Goal: Information Seeking & Learning: Check status

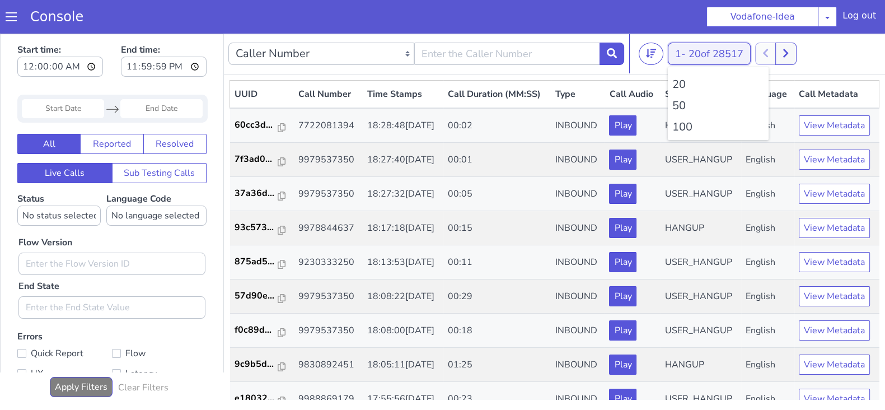
click at [687, 50] on button "1 - 20 of 28517" at bounding box center [709, 54] width 83 height 22
click at [683, 125] on li "100" at bounding box center [719, 127] width 92 height 17
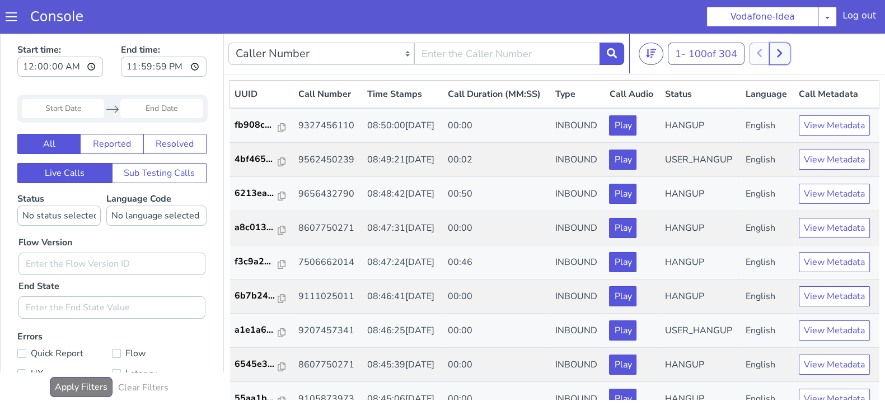
click at [787, 50] on button at bounding box center [779, 54] width 21 height 22
click at [768, 52] on button at bounding box center [772, 54] width 21 height 22
click at [795, 60] on button at bounding box center [792, 54] width 21 height 22
click at [780, 62] on button at bounding box center [772, 54] width 21 height 22
click at [782, 57] on icon at bounding box center [780, 53] width 6 height 10
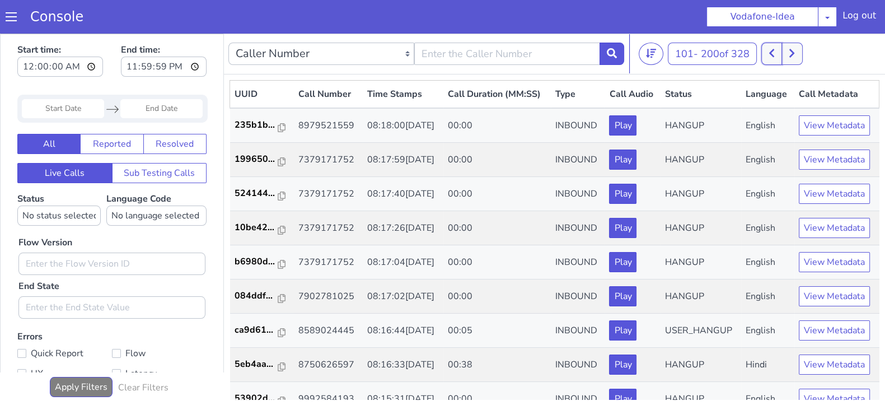
click at [769, 56] on button at bounding box center [772, 54] width 21 height 22
click at [781, 60] on button at bounding box center [779, 54] width 21 height 22
click at [775, 54] on icon at bounding box center [772, 53] width 6 height 10
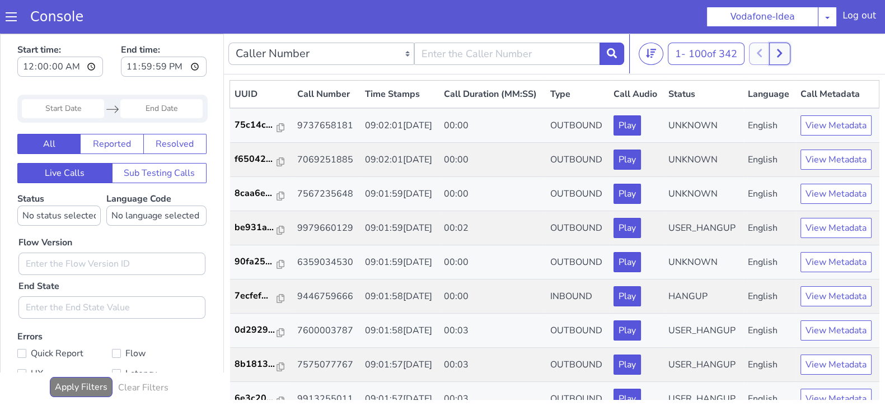
click at [781, 51] on button at bounding box center [779, 54] width 21 height 22
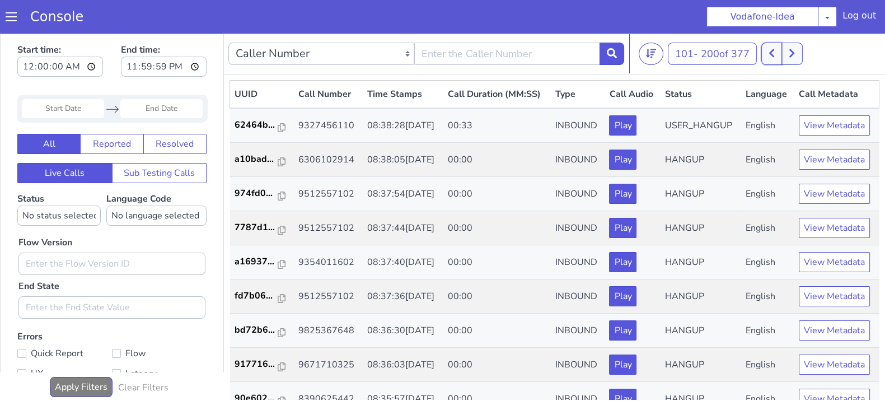
click at [774, 52] on icon at bounding box center [771, 53] width 5 height 8
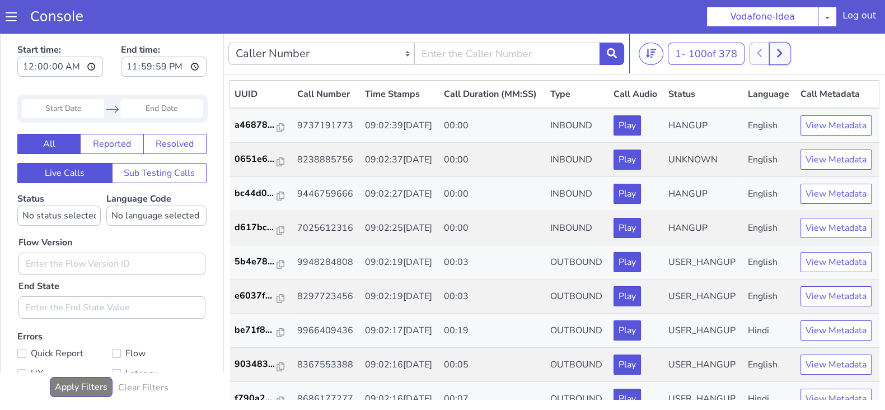
click at [790, 48] on button at bounding box center [779, 54] width 21 height 22
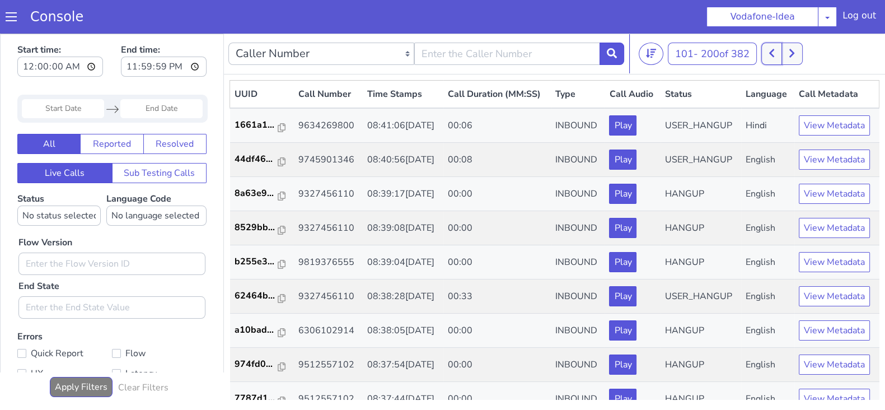
click at [778, 48] on button at bounding box center [772, 54] width 21 height 22
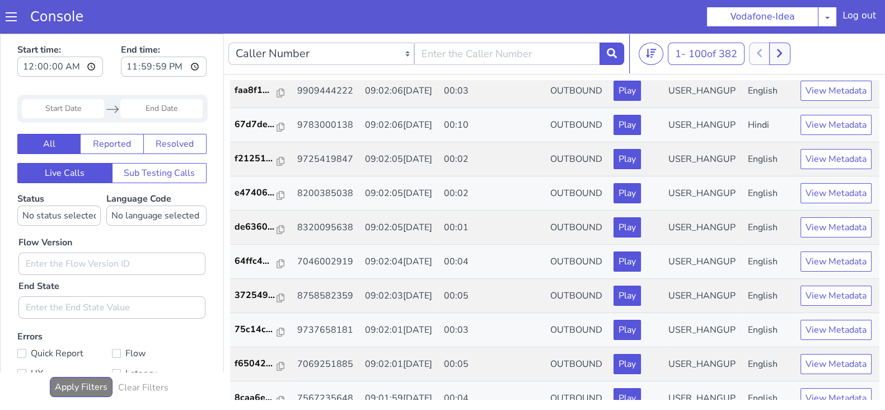
scroll to position [1194, 0]
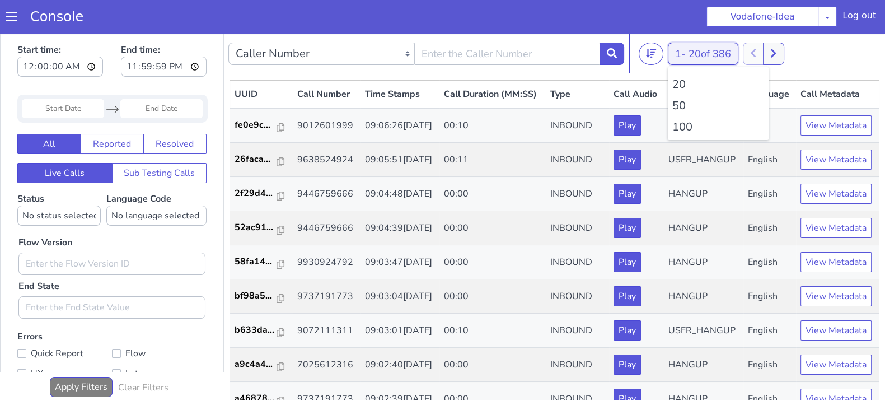
click at [689, 57] on button "1 - 20 of 386" at bounding box center [703, 54] width 71 height 22
click at [682, 122] on li "100" at bounding box center [719, 127] width 92 height 17
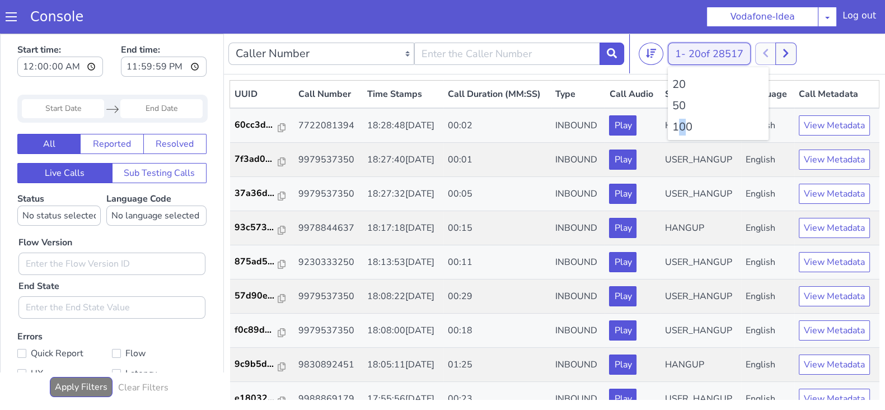
click at [678, 46] on button "1 - 20 of 28517" at bounding box center [709, 54] width 83 height 22
click at [675, 130] on li "100" at bounding box center [719, 127] width 92 height 17
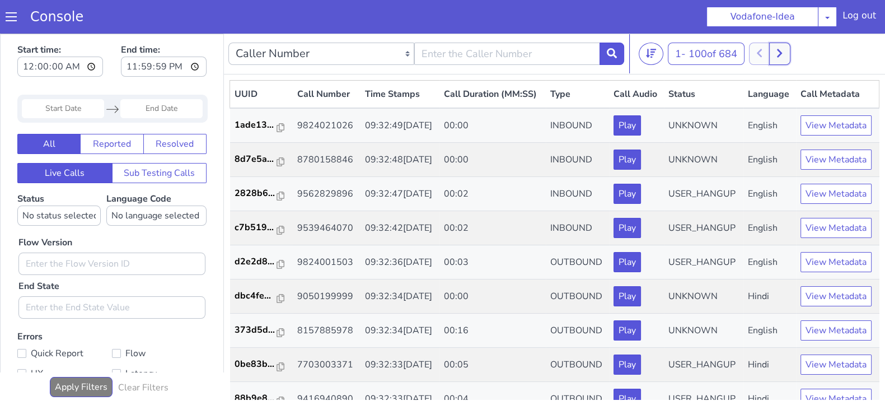
click at [788, 49] on button at bounding box center [779, 54] width 21 height 22
click at [770, 47] on button at bounding box center [772, 54] width 21 height 22
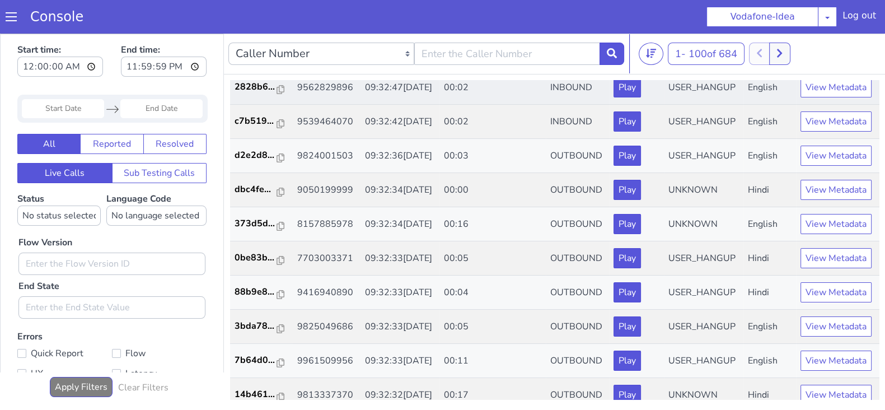
scroll to position [59, 0]
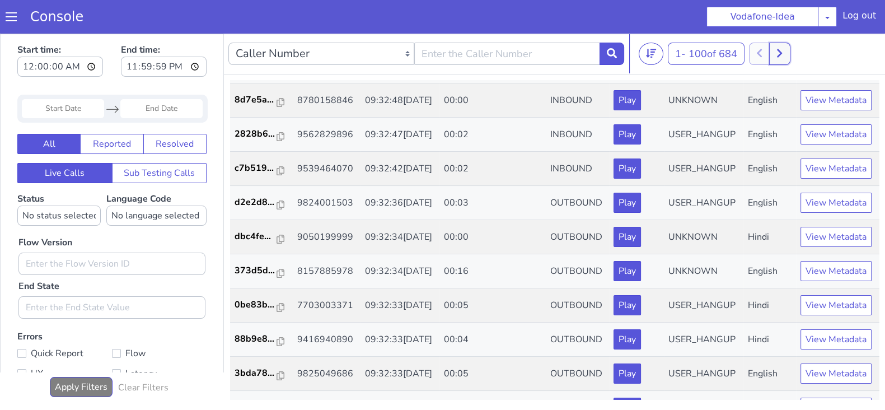
click at [783, 52] on icon at bounding box center [780, 53] width 6 height 10
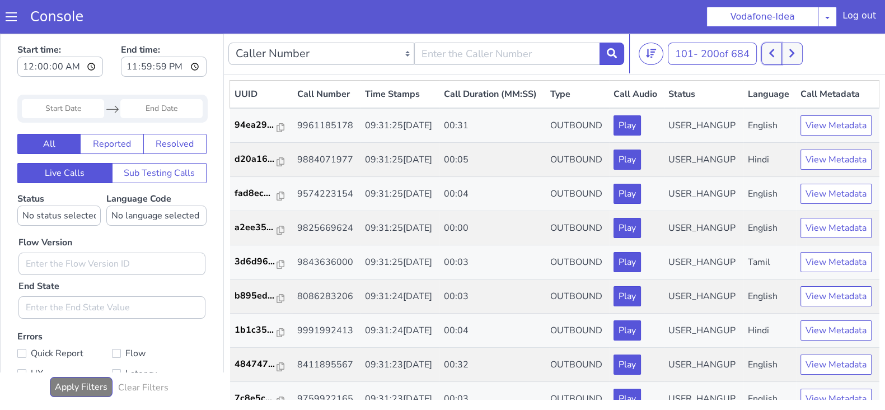
click at [768, 53] on button at bounding box center [772, 54] width 21 height 22
click at [783, 50] on icon at bounding box center [780, 53] width 6 height 10
click at [774, 50] on icon at bounding box center [771, 53] width 5 height 8
click at [781, 52] on icon at bounding box center [780, 53] width 6 height 10
click at [773, 51] on icon at bounding box center [772, 53] width 6 height 10
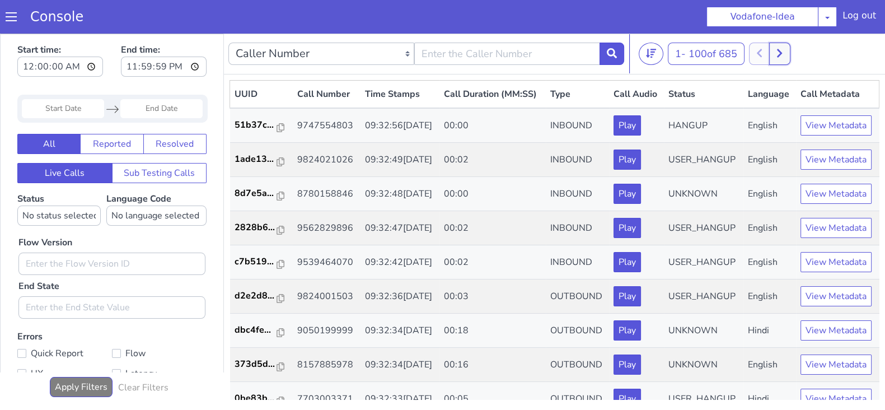
click at [783, 54] on icon at bounding box center [780, 53] width 6 height 10
click at [773, 57] on icon at bounding box center [772, 53] width 6 height 10
click at [783, 57] on icon at bounding box center [780, 53] width 6 height 10
click at [774, 59] on button at bounding box center [772, 54] width 21 height 22
click at [783, 57] on icon at bounding box center [780, 53] width 6 height 10
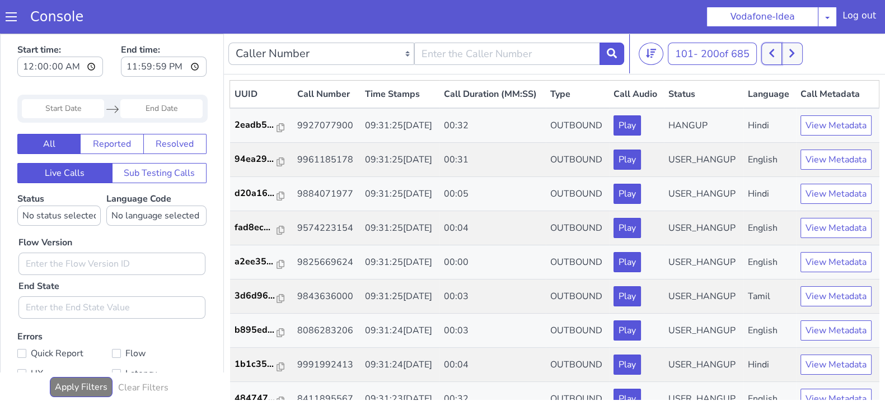
click at [769, 59] on button at bounding box center [772, 54] width 21 height 22
click at [783, 57] on icon at bounding box center [780, 53] width 6 height 10
click at [774, 57] on icon at bounding box center [772, 53] width 6 height 10
click at [787, 54] on button at bounding box center [779, 54] width 21 height 22
click at [778, 55] on button at bounding box center [772, 54] width 21 height 22
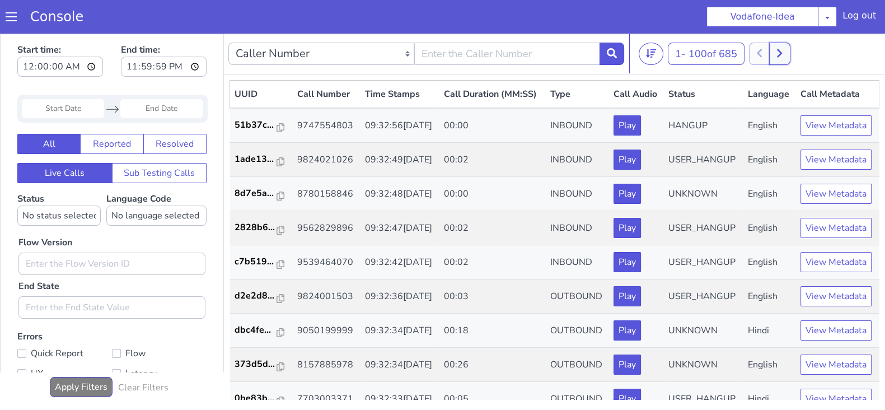
click at [782, 55] on icon at bounding box center [779, 53] width 5 height 8
click at [788, 54] on button at bounding box center [792, 54] width 21 height 22
click at [773, 54] on icon at bounding box center [772, 53] width 6 height 10
click at [782, 50] on icon at bounding box center [779, 53] width 5 height 8
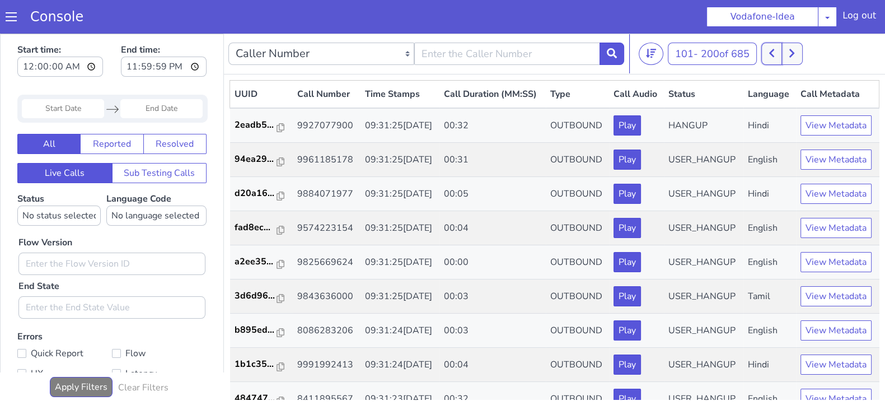
click at [775, 50] on icon at bounding box center [772, 53] width 6 height 10
click at [782, 52] on icon at bounding box center [780, 53] width 6 height 10
click at [775, 50] on icon at bounding box center [772, 53] width 6 height 10
click at [783, 50] on icon at bounding box center [780, 53] width 6 height 10
click at [767, 51] on button at bounding box center [772, 54] width 21 height 22
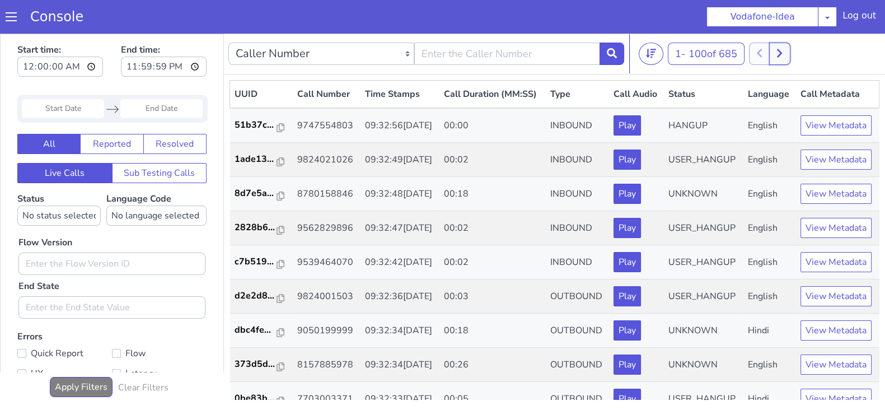
click at [781, 55] on icon at bounding box center [779, 53] width 5 height 8
click at [768, 58] on button at bounding box center [772, 54] width 21 height 22
click at [776, 46] on button at bounding box center [779, 54] width 21 height 22
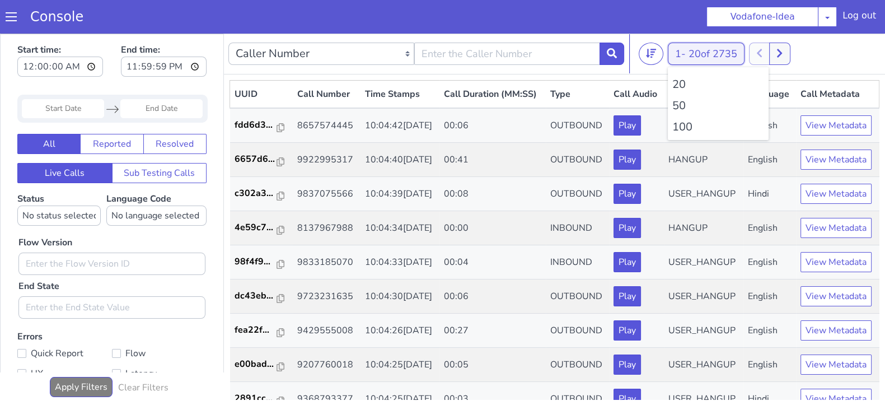
click at [693, 46] on button "1 - 20 of 2735" at bounding box center [706, 54] width 77 height 22
click at [670, 127] on ul "20 50 100" at bounding box center [718, 103] width 101 height 73
click at [680, 128] on li "100" at bounding box center [719, 127] width 92 height 17
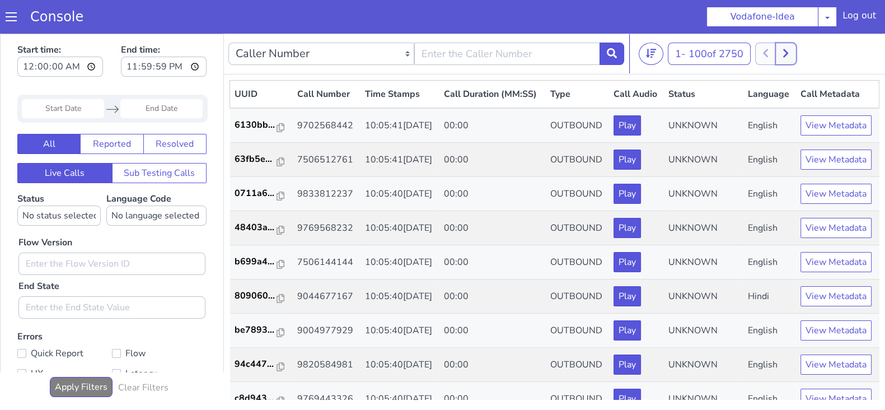
click at [789, 55] on icon at bounding box center [786, 53] width 6 height 10
click at [795, 60] on button at bounding box center [798, 54] width 21 height 22
click at [801, 52] on icon at bounding box center [798, 53] width 6 height 10
click at [814, 55] on button at bounding box center [804, 54] width 21 height 22
